Goal: Transaction & Acquisition: Book appointment/travel/reservation

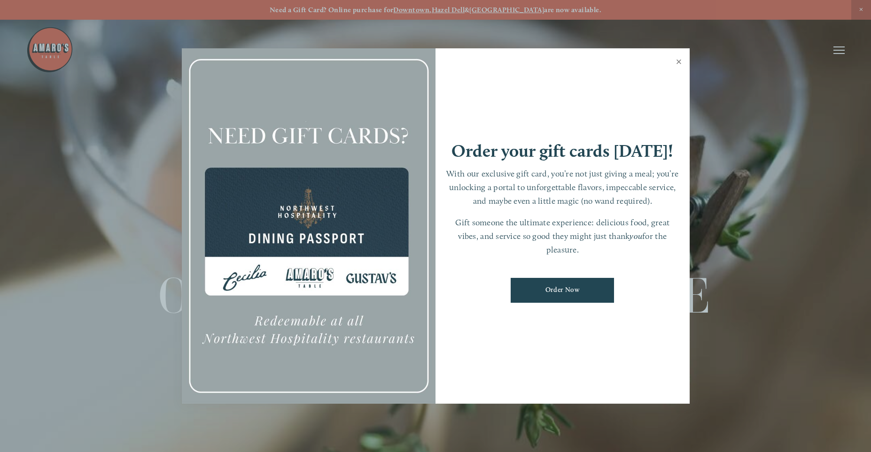
click at [679, 65] on link "Close" at bounding box center [679, 63] width 18 height 26
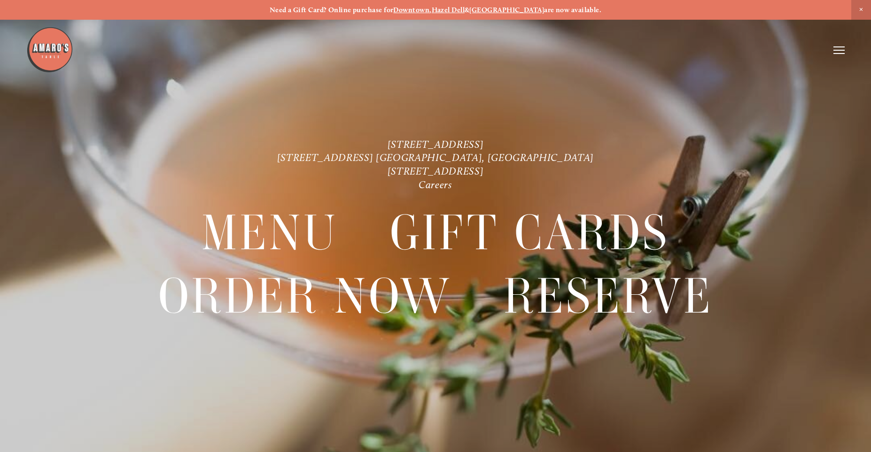
click at [844, 50] on line at bounding box center [839, 50] width 11 height 0
click at [772, 54] on span "Reserve" at bounding box center [771, 50] width 25 height 9
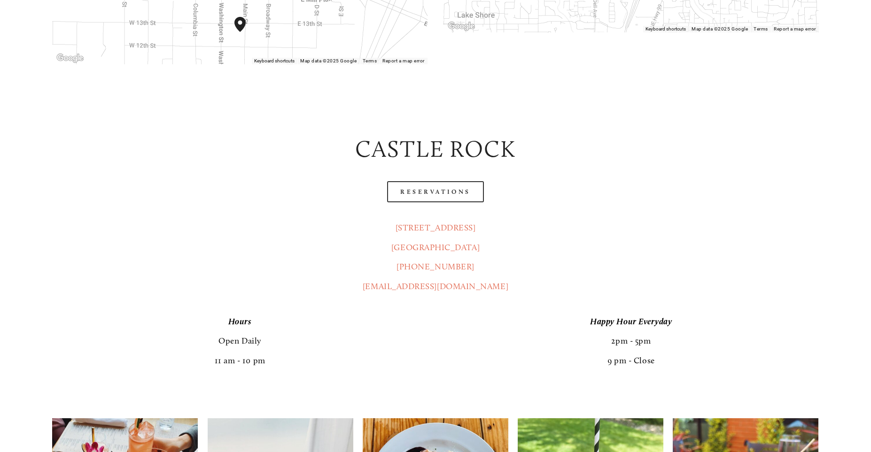
scroll to position [454, 0]
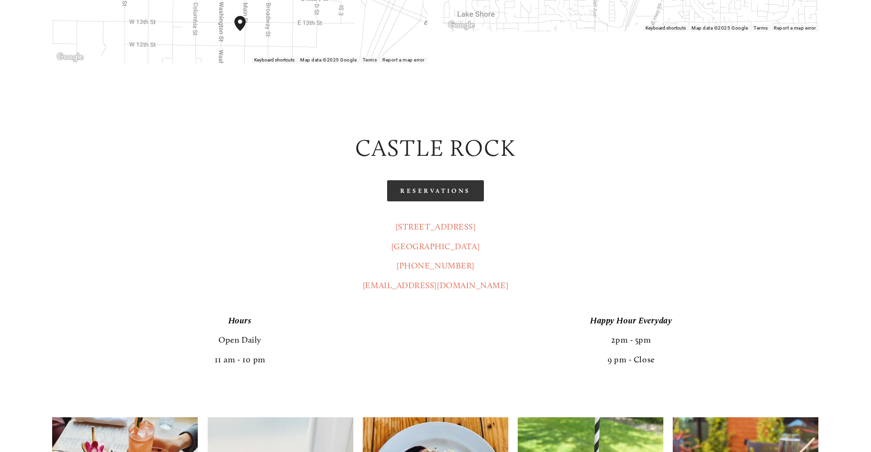
click at [430, 180] on link "Reservations" at bounding box center [435, 190] width 97 height 21
